Goal: Transaction & Acquisition: Purchase product/service

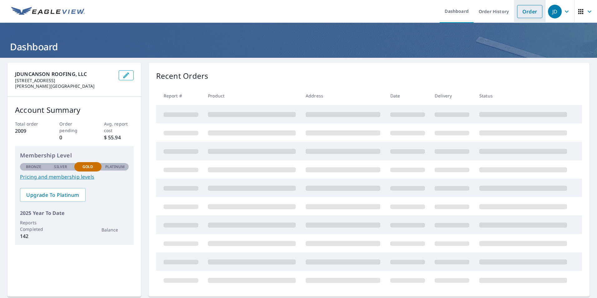
click at [524, 13] on link "Order" at bounding box center [529, 11] width 25 height 13
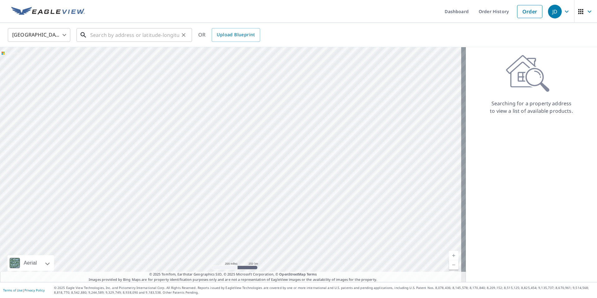
click at [132, 34] on input "text" at bounding box center [134, 34] width 89 height 17
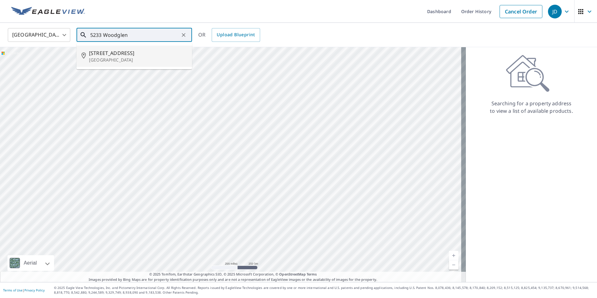
click at [130, 62] on p "[GEOGRAPHIC_DATA]" at bounding box center [138, 60] width 98 height 6
type input "[STREET_ADDRESS]"
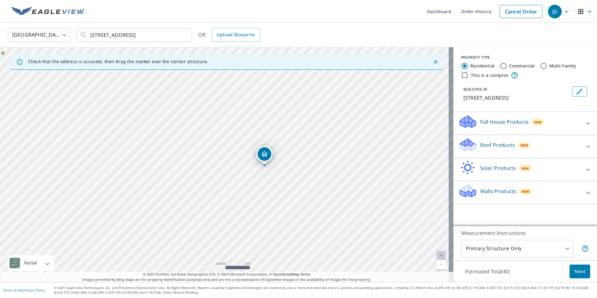
drag, startPoint x: 258, startPoint y: 154, endPoint x: 264, endPoint y: 152, distance: 7.0
drag, startPoint x: 225, startPoint y: 152, endPoint x: 215, endPoint y: 153, distance: 9.2
drag, startPoint x: 225, startPoint y: 155, endPoint x: 251, endPoint y: 186, distance: 40.5
drag, startPoint x: 225, startPoint y: 151, endPoint x: 198, endPoint y: 120, distance: 41.4
click at [587, 144] on div at bounding box center [588, 146] width 15 height 15
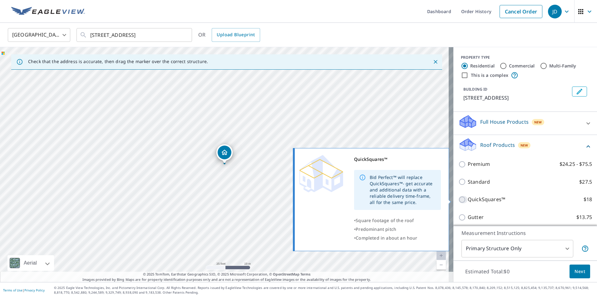
click at [458, 198] on input "QuickSquares™ $18" at bounding box center [462, 199] width 9 height 7
checkbox input "true"
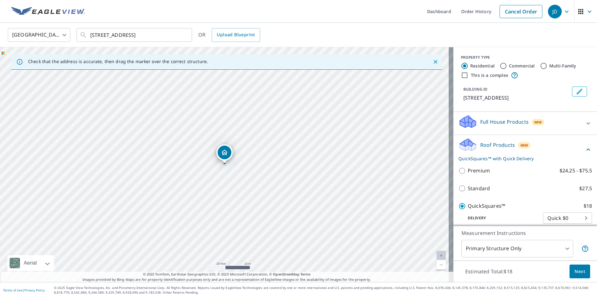
click at [575, 273] on span "Next" at bounding box center [580, 272] width 11 height 8
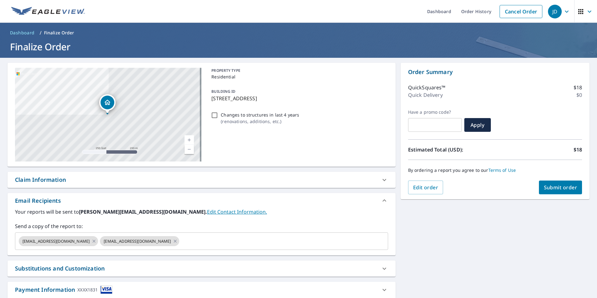
click at [546, 190] on span "Submit order" at bounding box center [560, 187] width 33 height 7
